Goal: Communication & Community: Participate in discussion

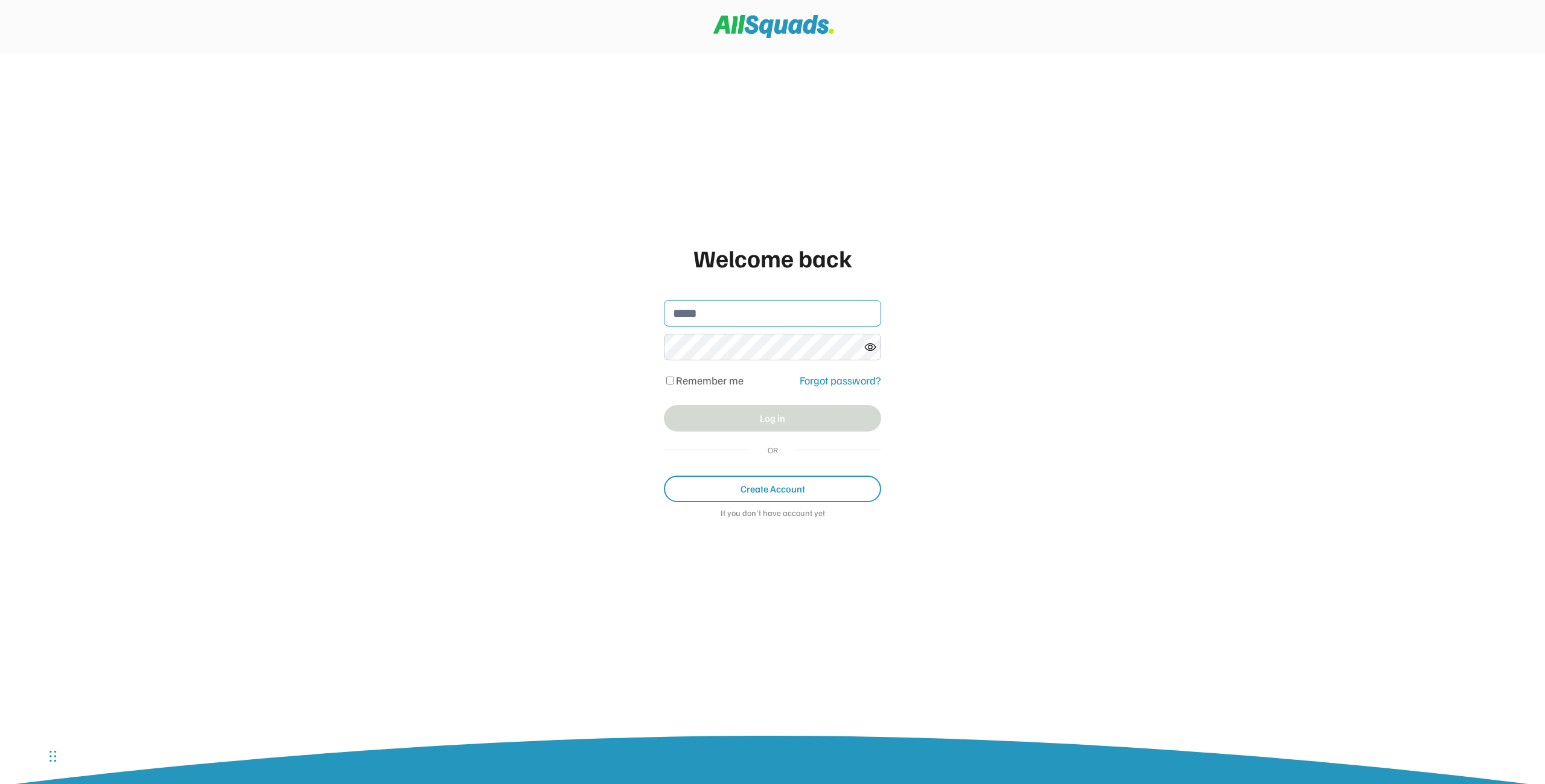
click at [737, 314] on input "email" at bounding box center [772, 313] width 217 height 27
type input "**********"
click at [738, 422] on button "Log in" at bounding box center [772, 418] width 217 height 27
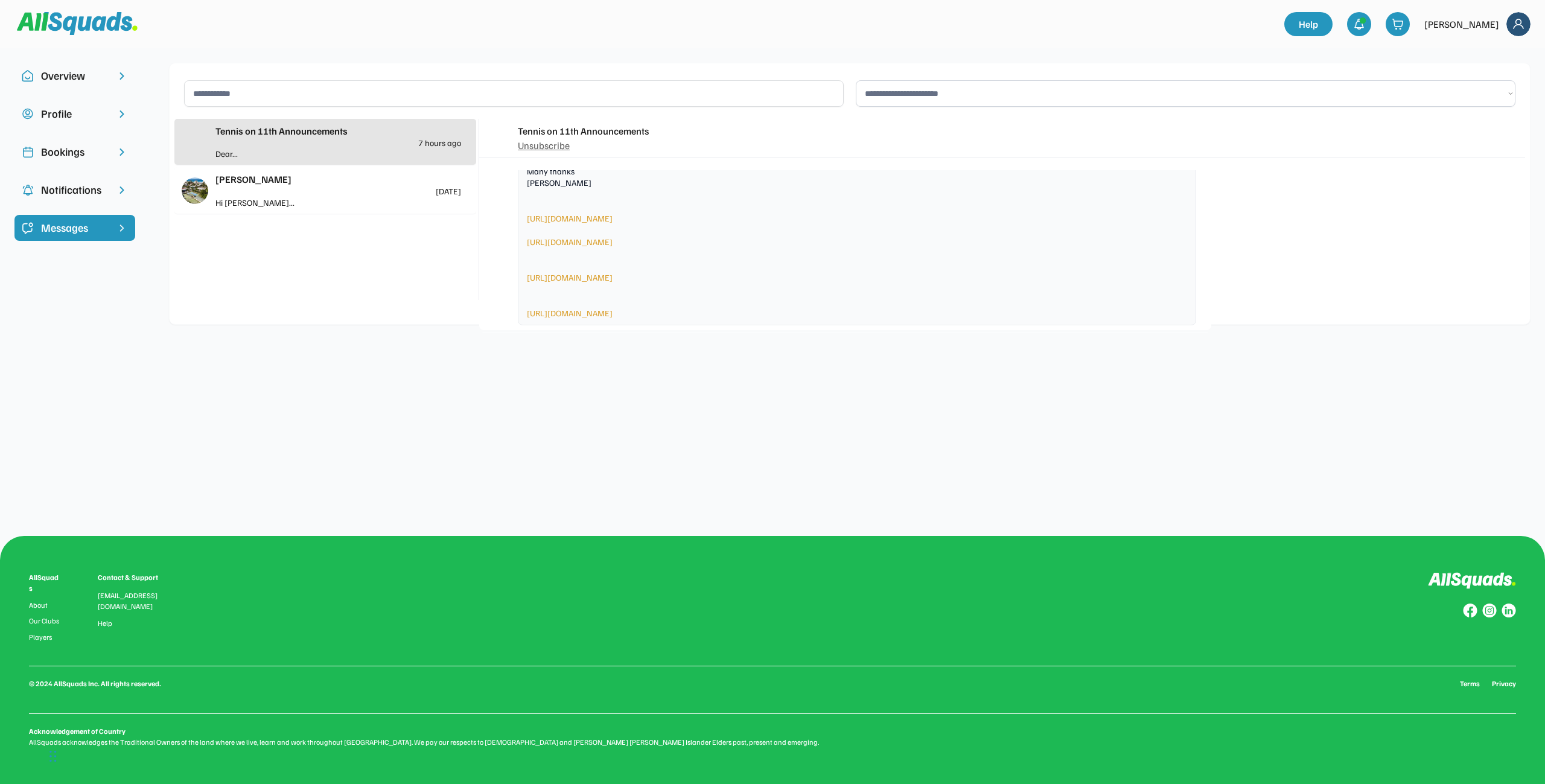
scroll to position [1543, 0]
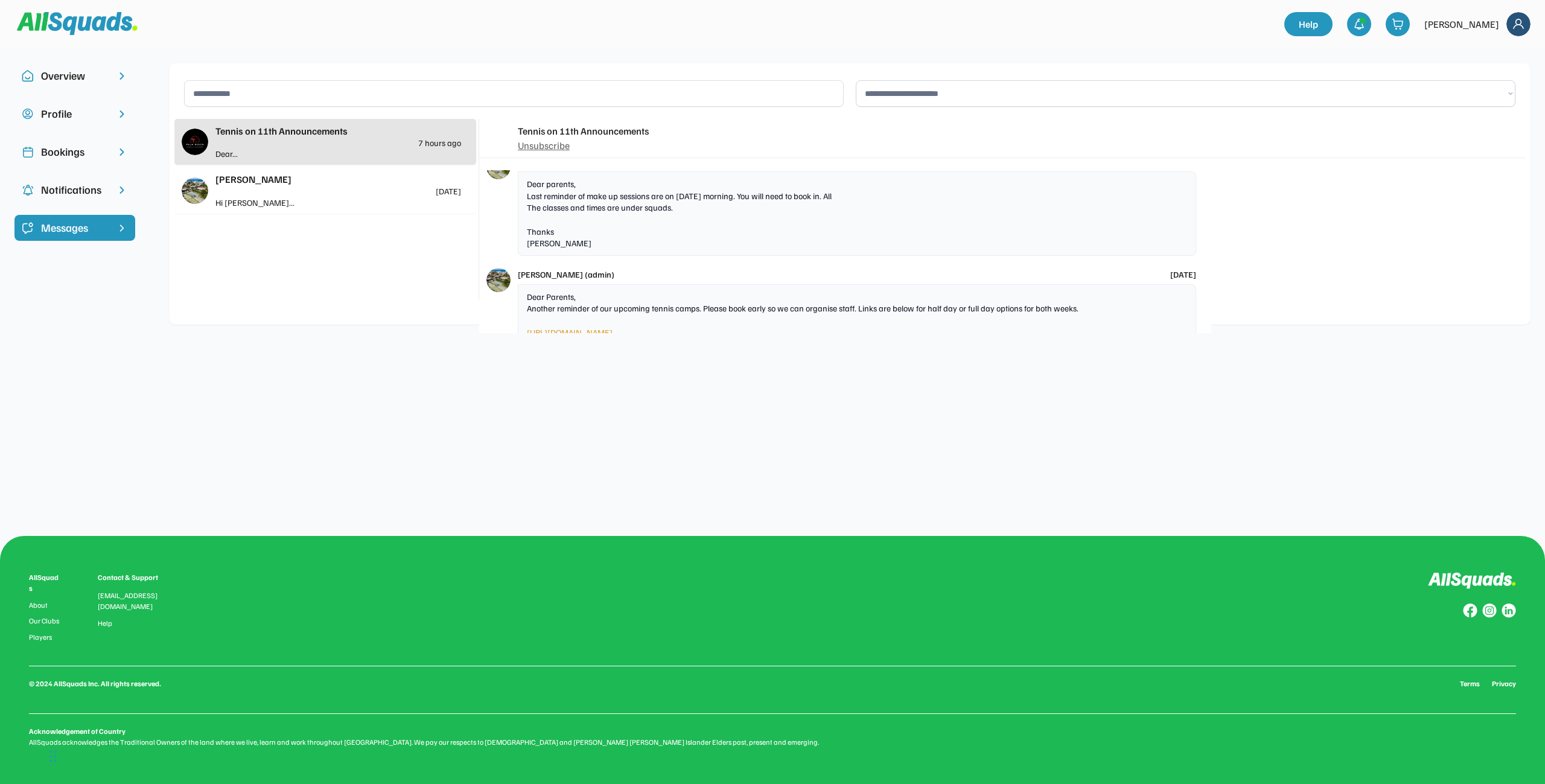
click at [256, 132] on div "Tennis on 11th Announcements" at bounding box center [338, 131] width 246 height 15
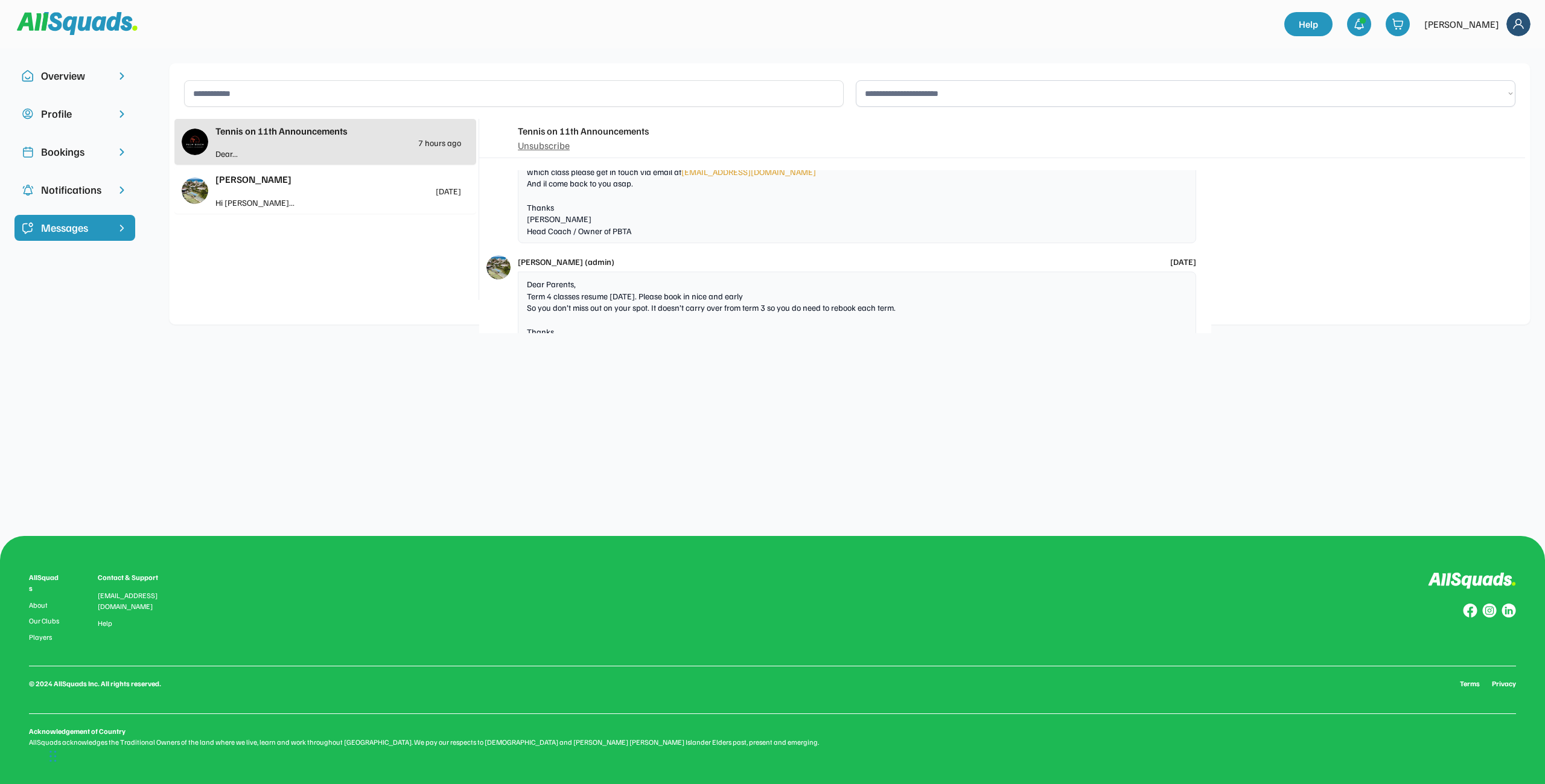
scroll to position [4331, 0]
